Goal: Information Seeking & Learning: Learn about a topic

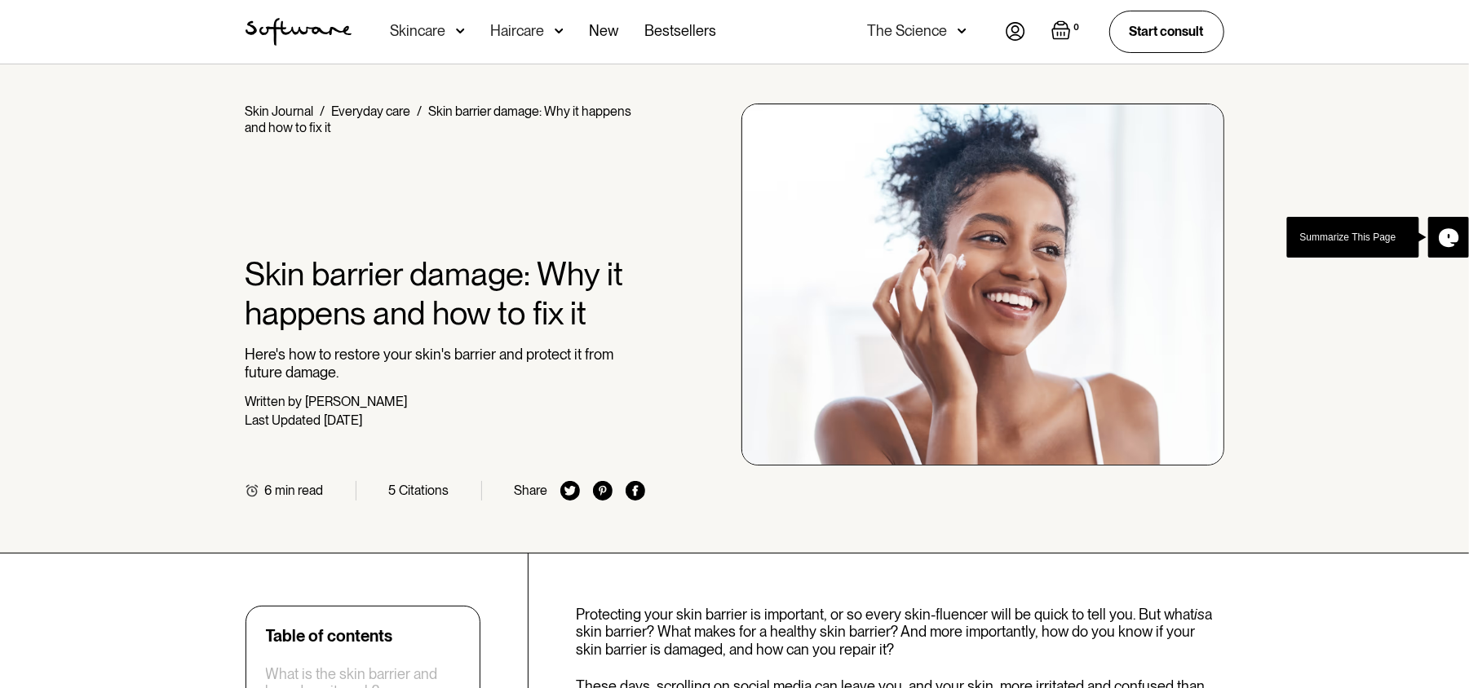
click at [1439, 238] on icon at bounding box center [1449, 237] width 20 height 19
click at [1447, 227] on circle at bounding box center [1448, 238] width 41 height 41
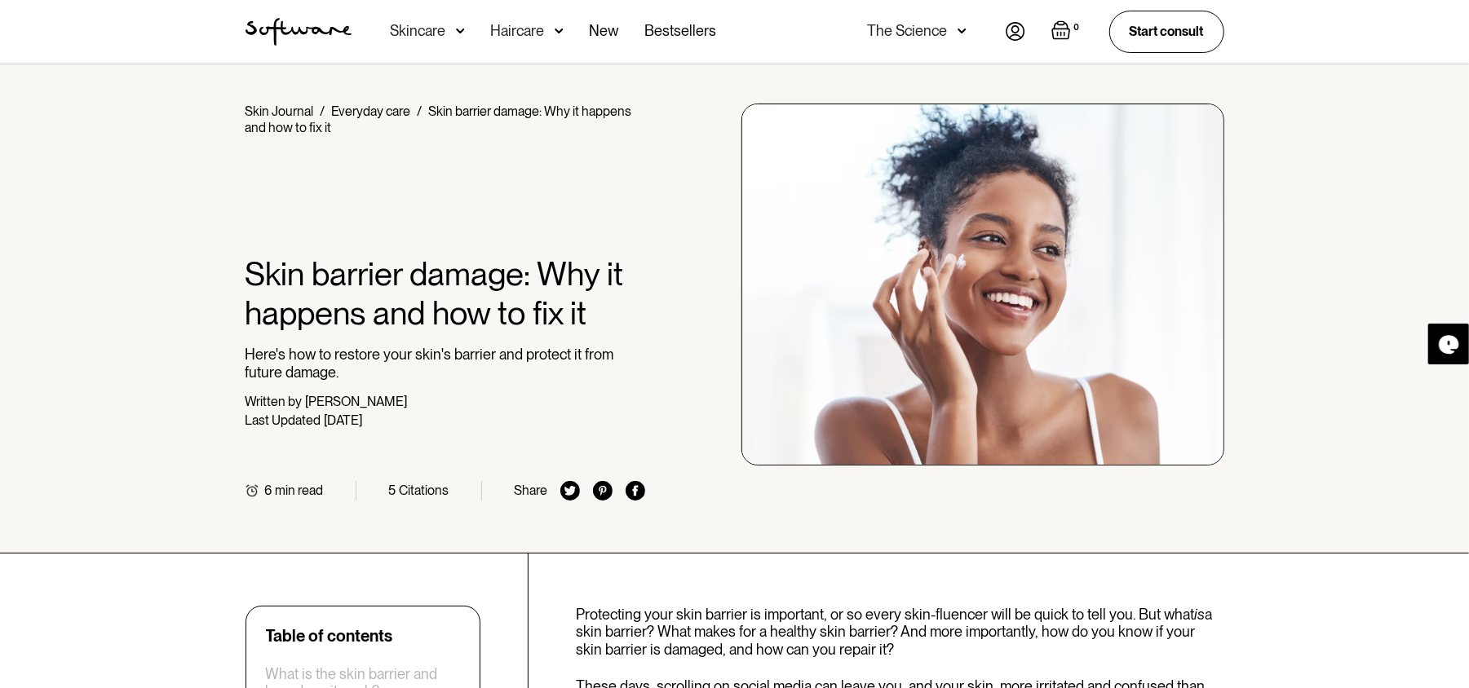
click at [1452, 347] on icon at bounding box center [1449, 344] width 20 height 19
